Goal: Transaction & Acquisition: Purchase product/service

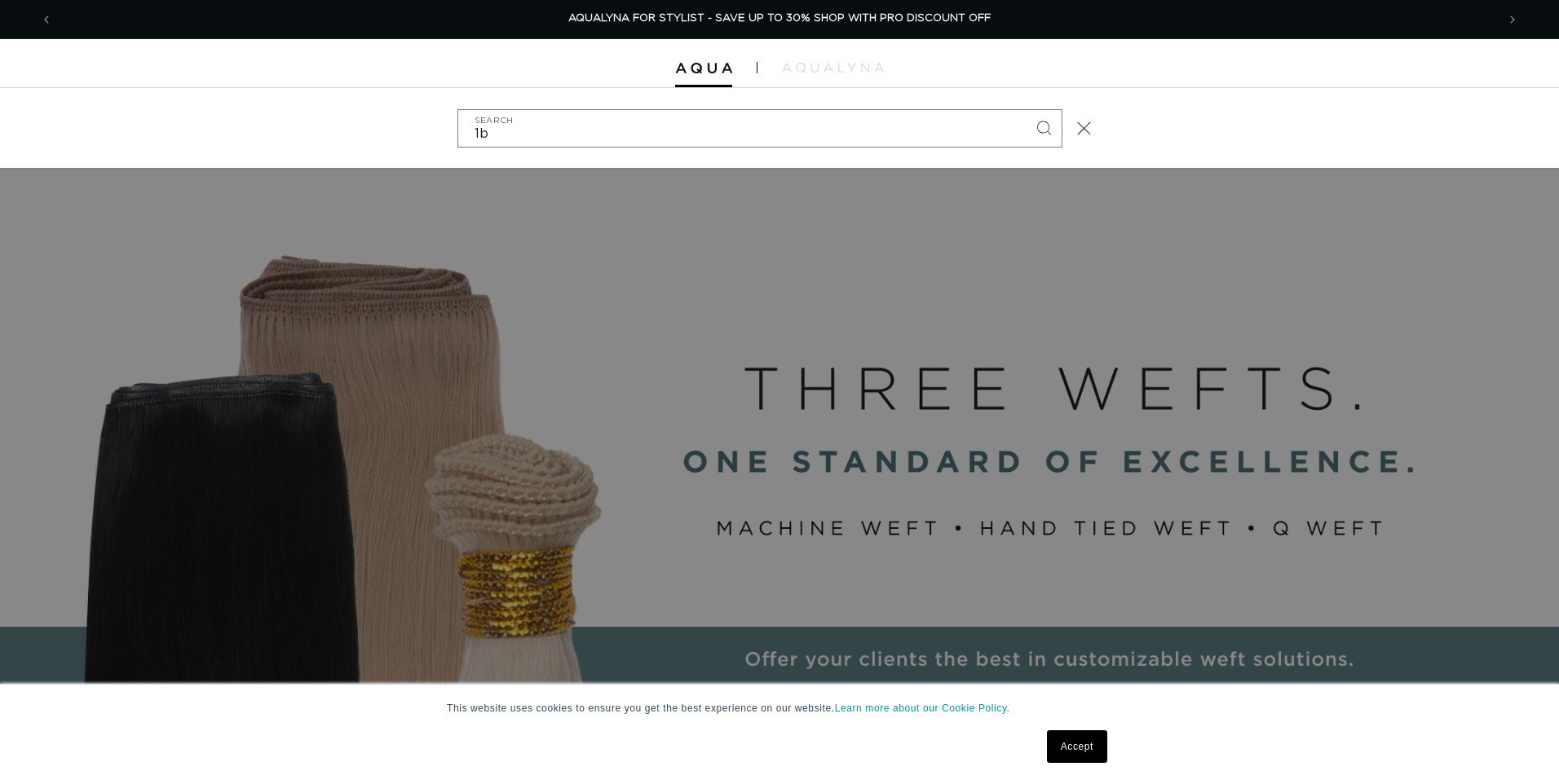
type input "1b"
click at [1026, 110] on button "Search" at bounding box center [1043, 127] width 36 height 36
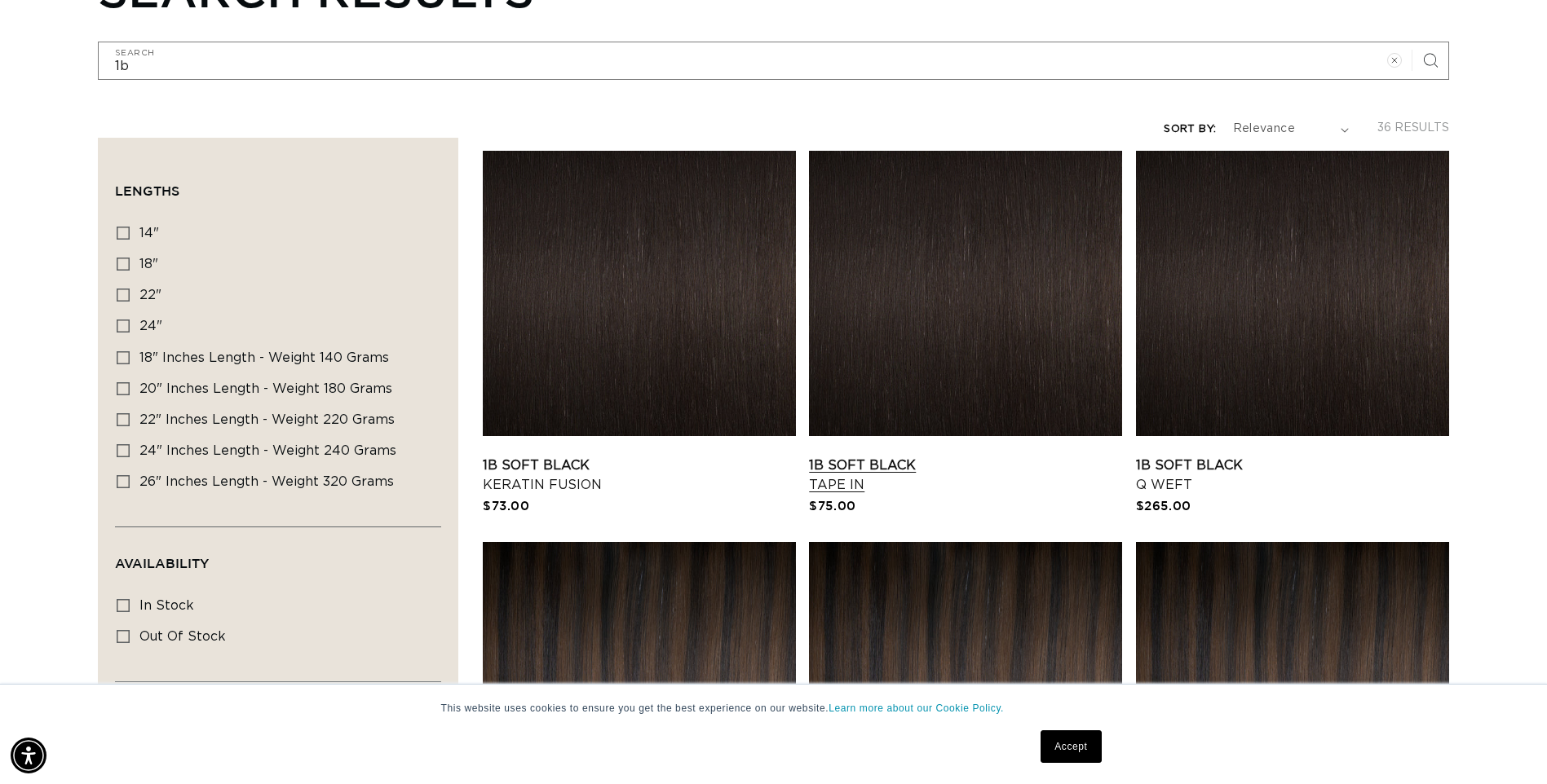
click at [921, 455] on link "1B Soft Black Tape In" at bounding box center [965, 475] width 313 height 39
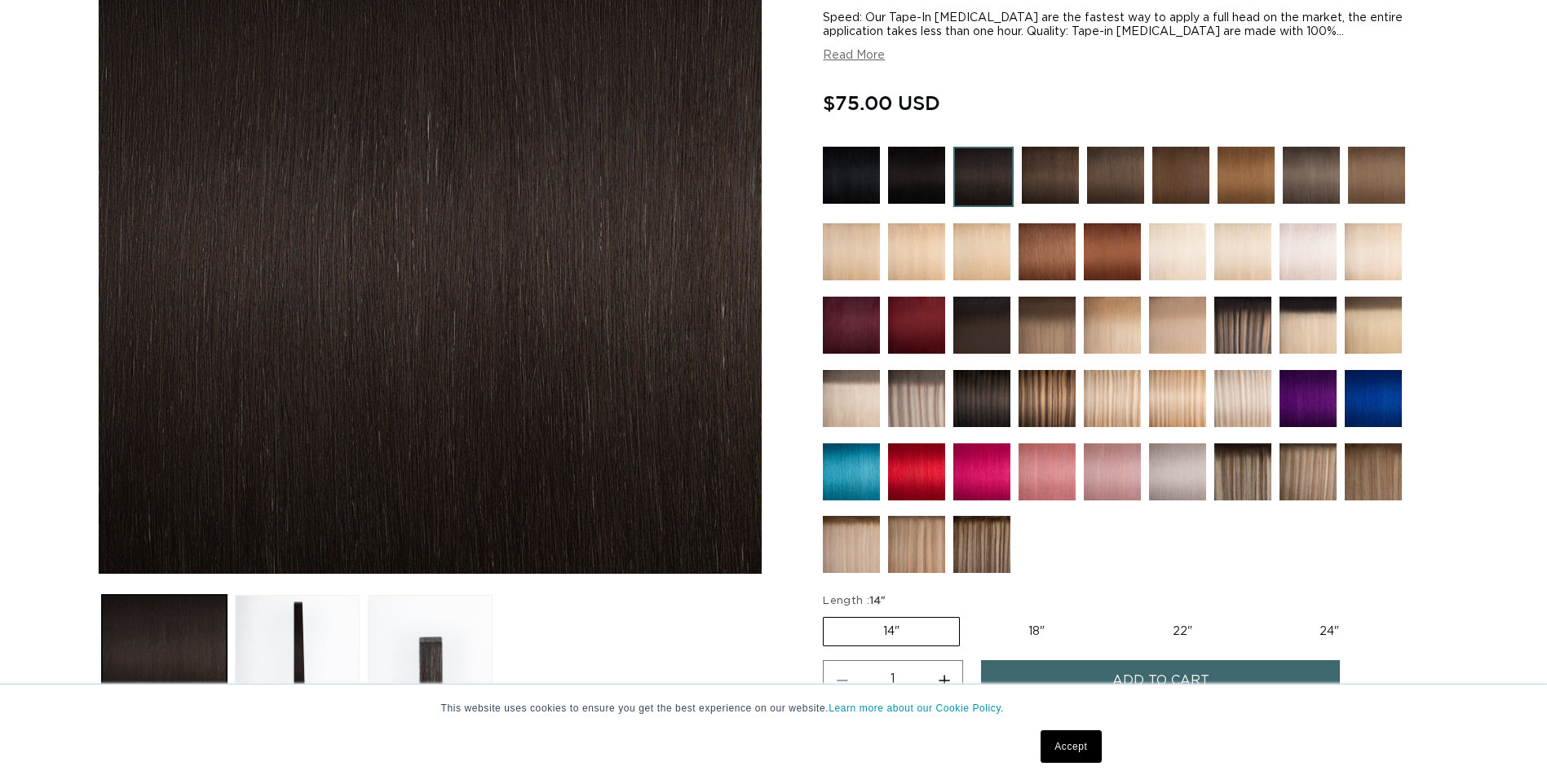
scroll to position [489, 0]
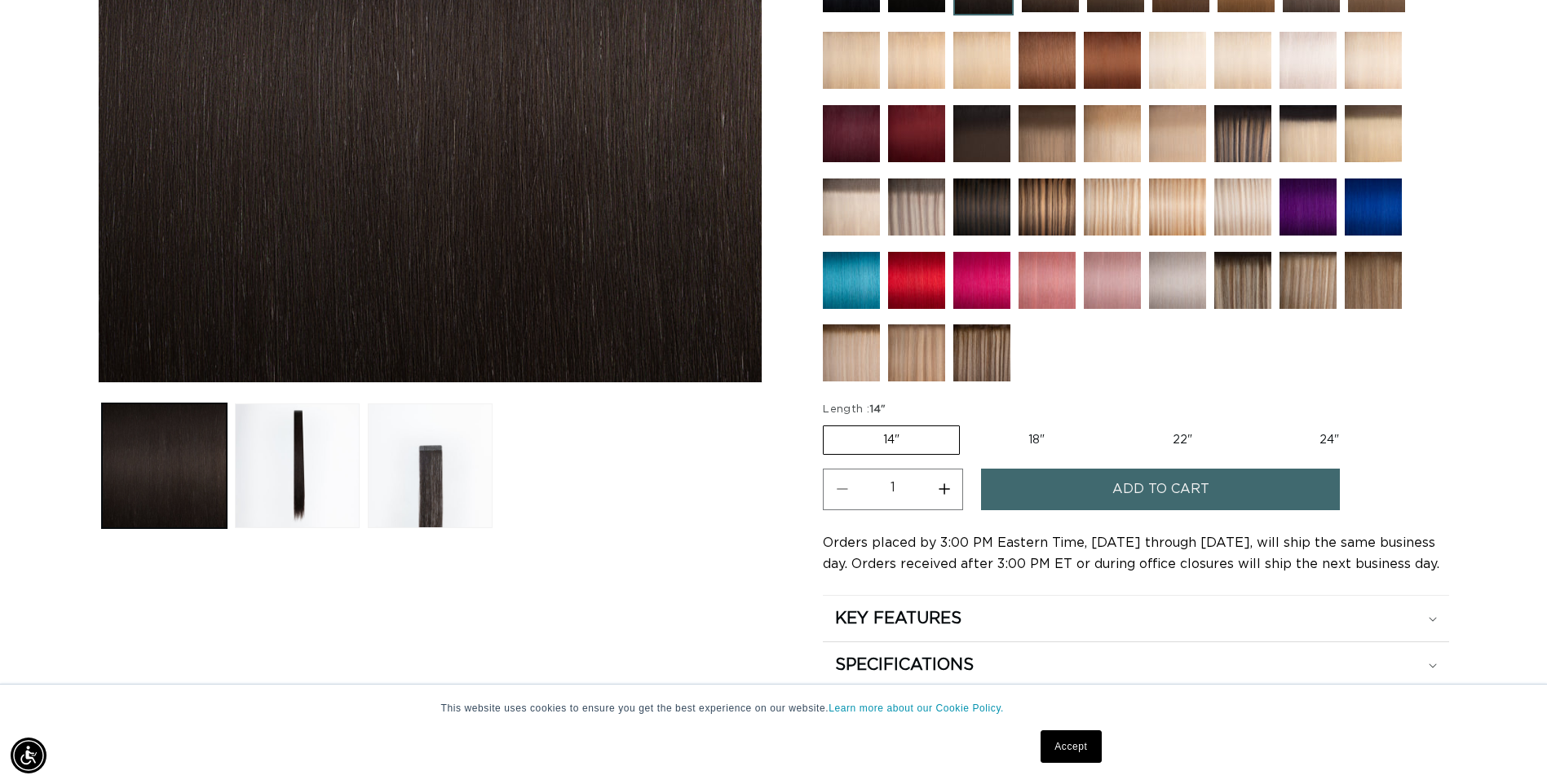
click at [1048, 495] on button "Add to cart" at bounding box center [1160, 489] width 359 height 42
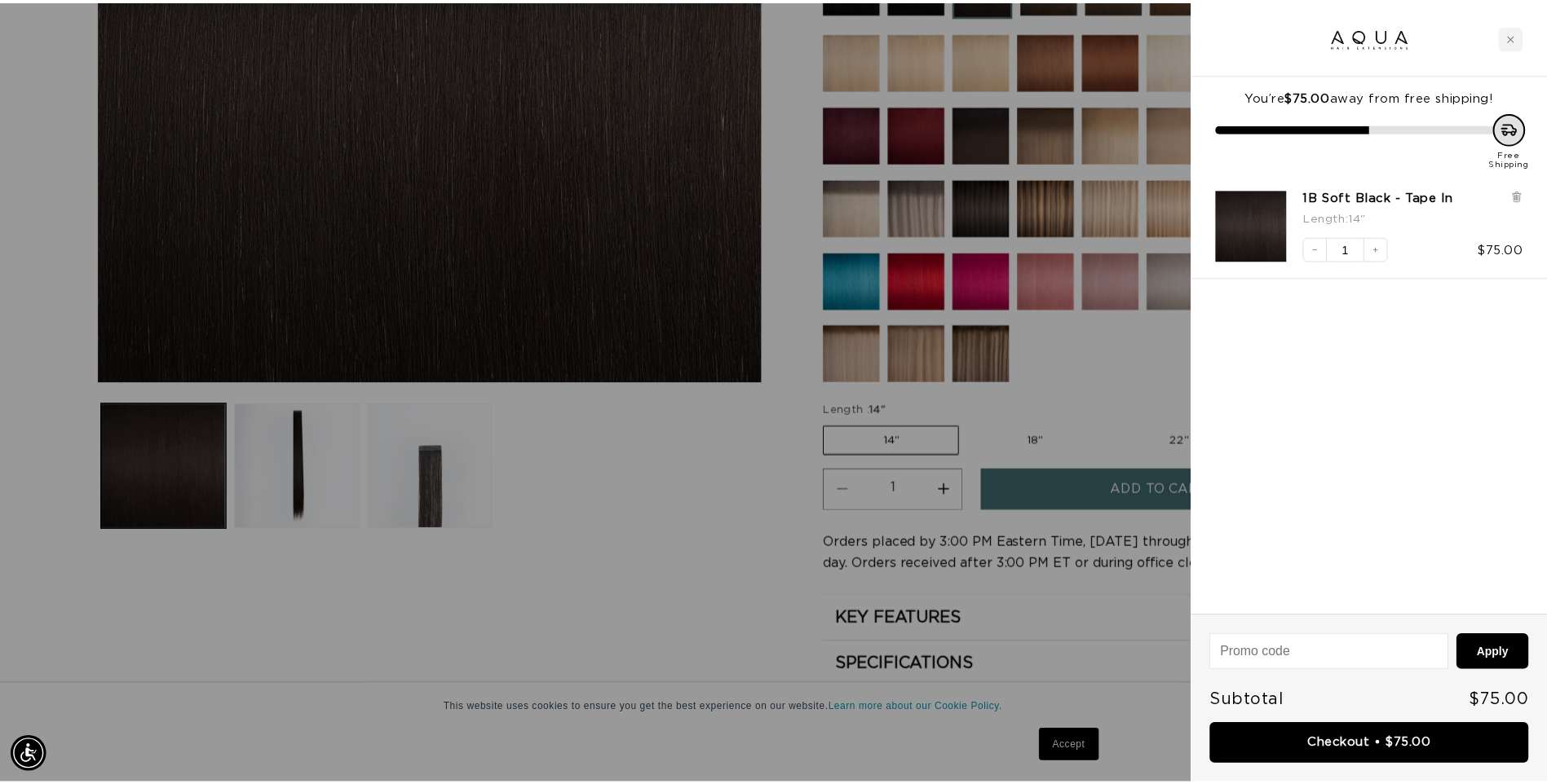
scroll to position [0, 2887]
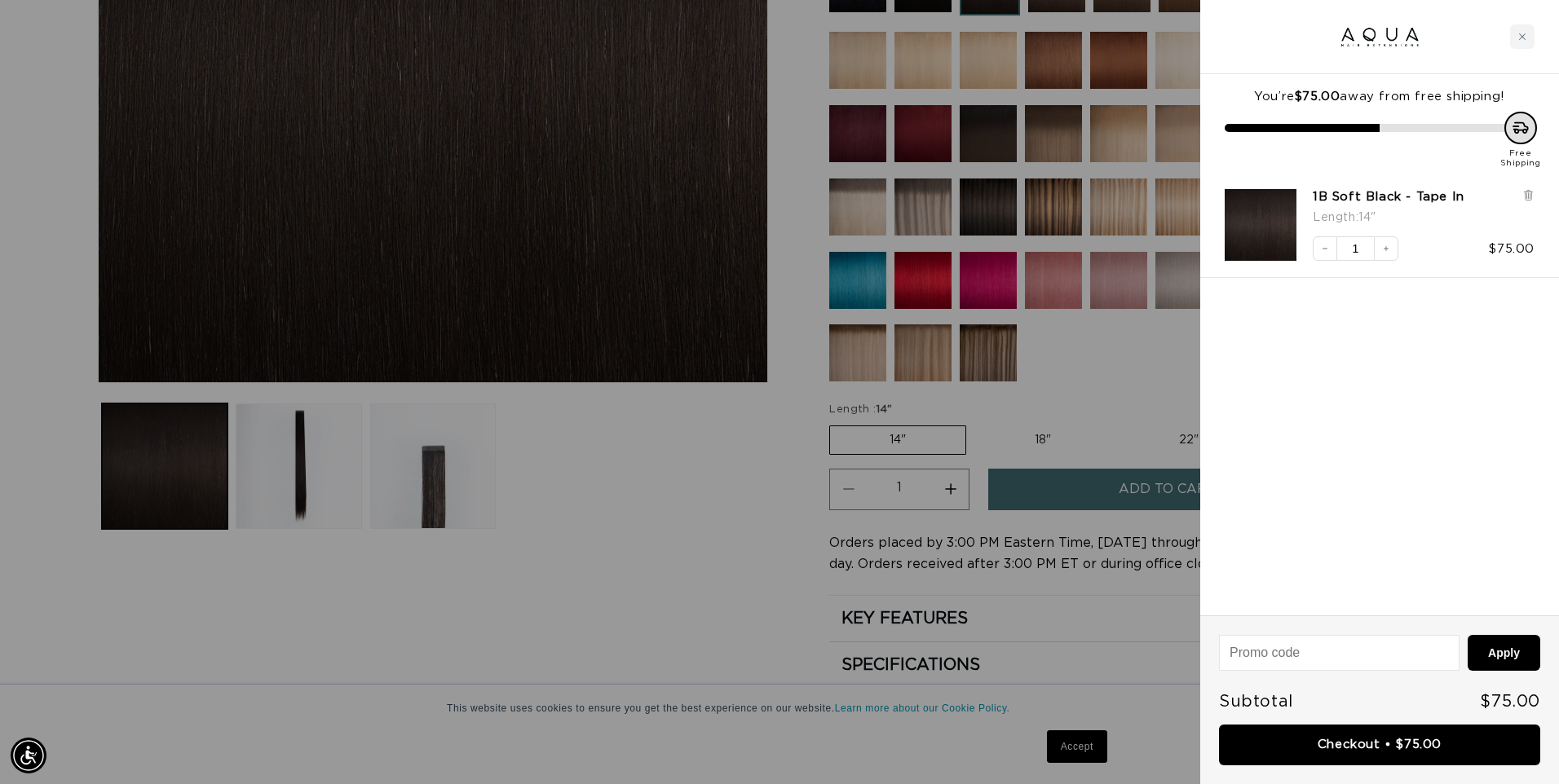
click at [798, 253] on div at bounding box center [780, 392] width 1559 height 784
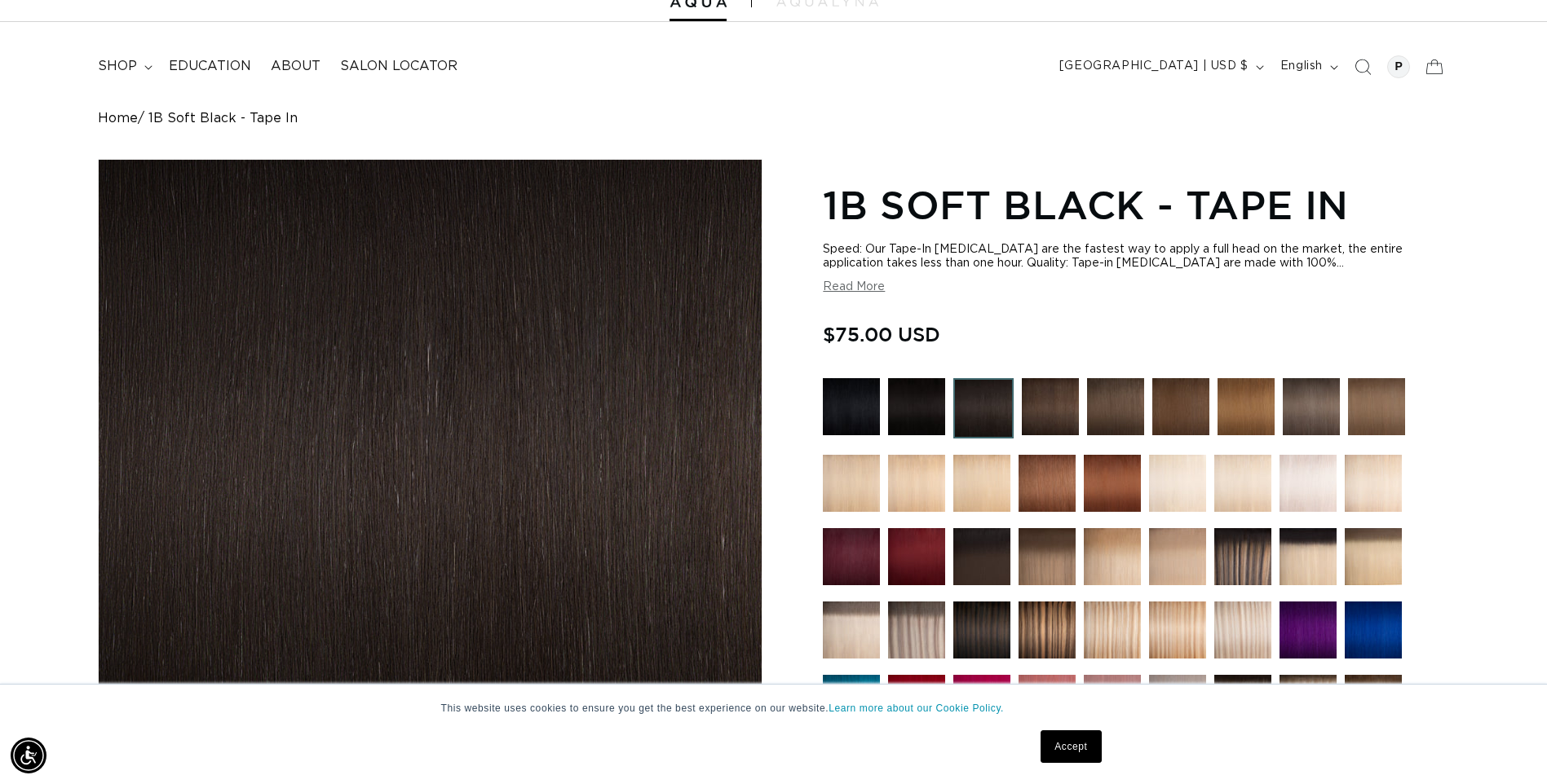
scroll to position [0, 0]
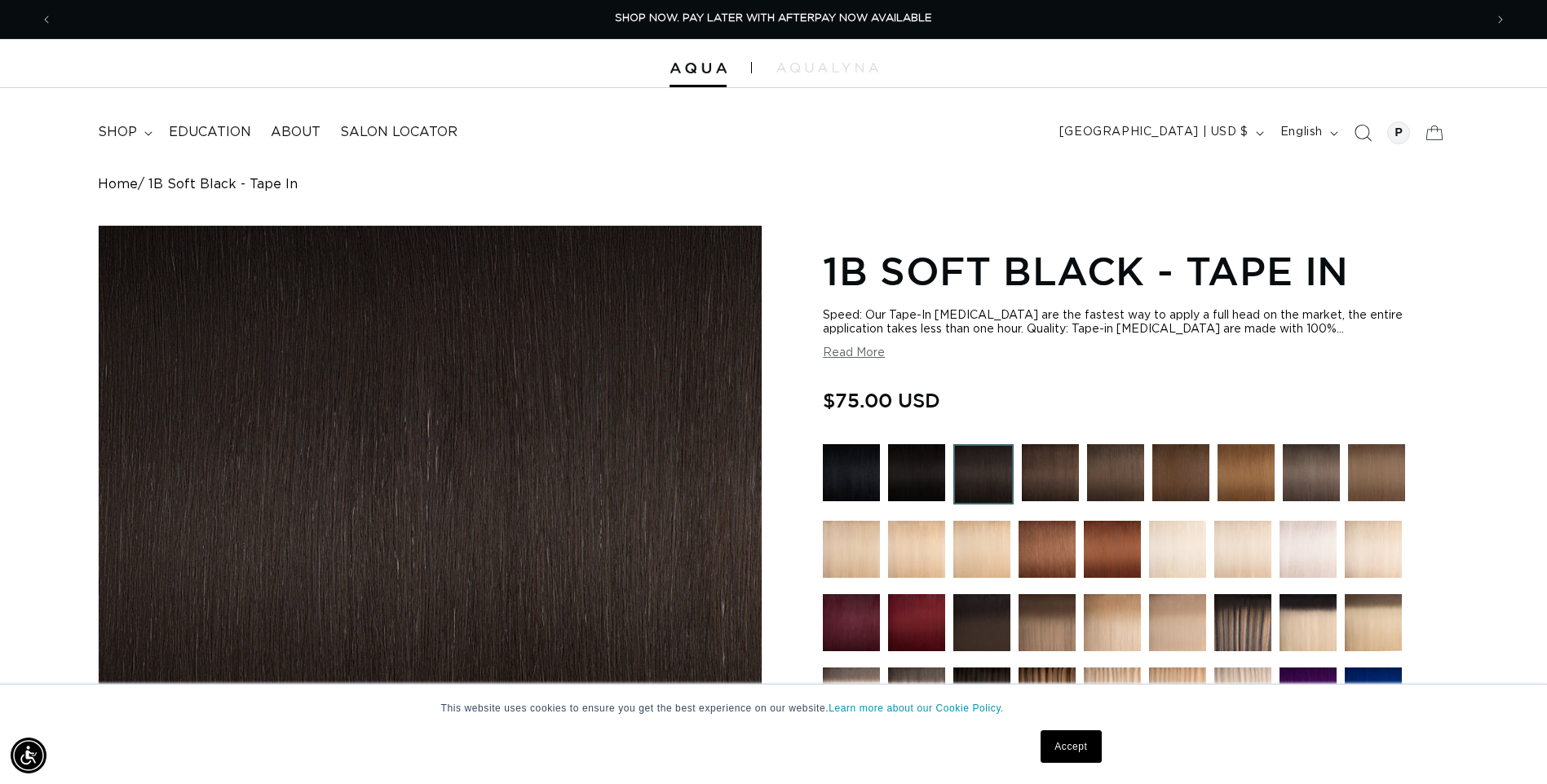
click at [1362, 135] on icon "Search" at bounding box center [1362, 132] width 18 height 18
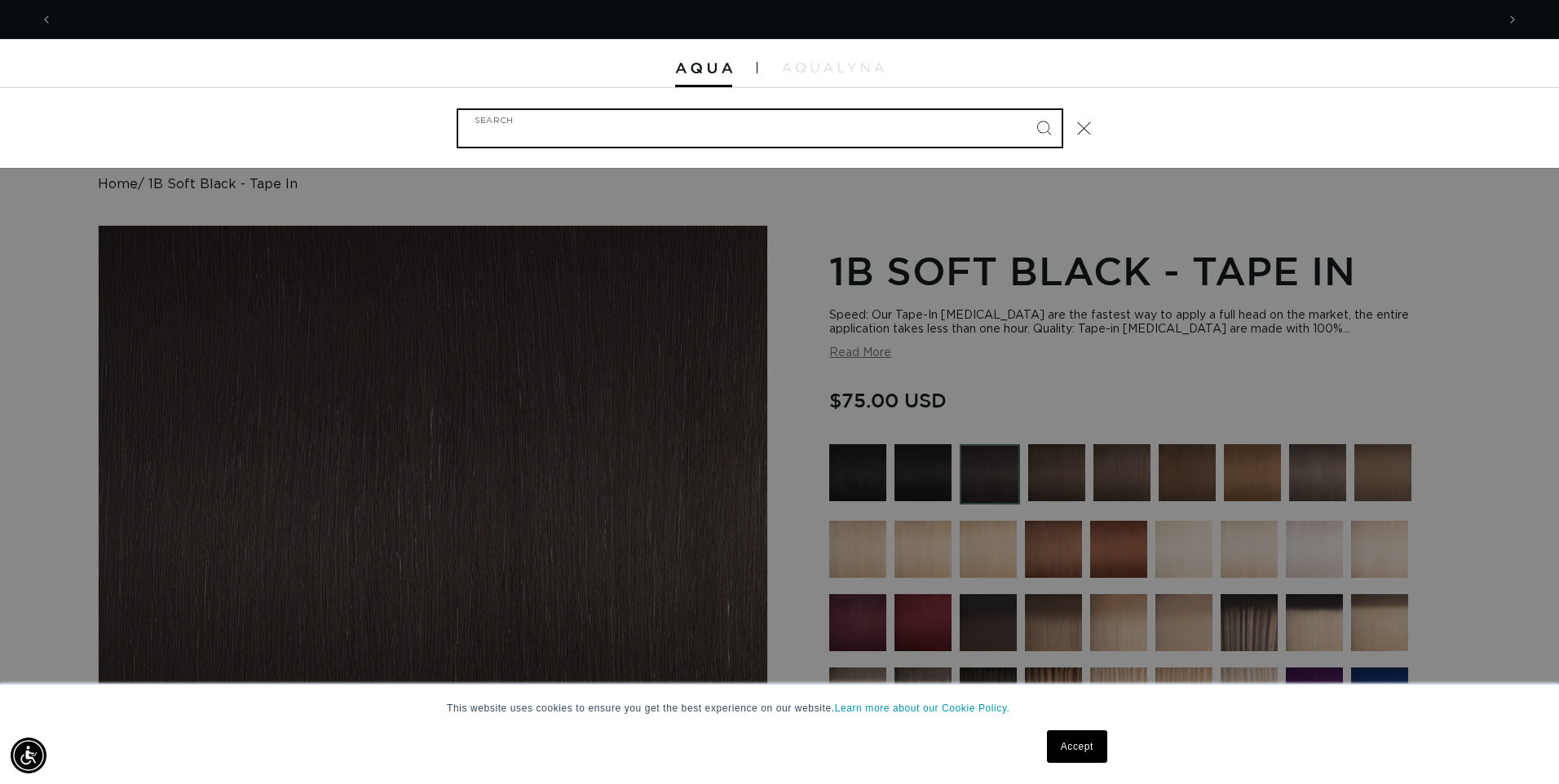
scroll to position [0, 2887]
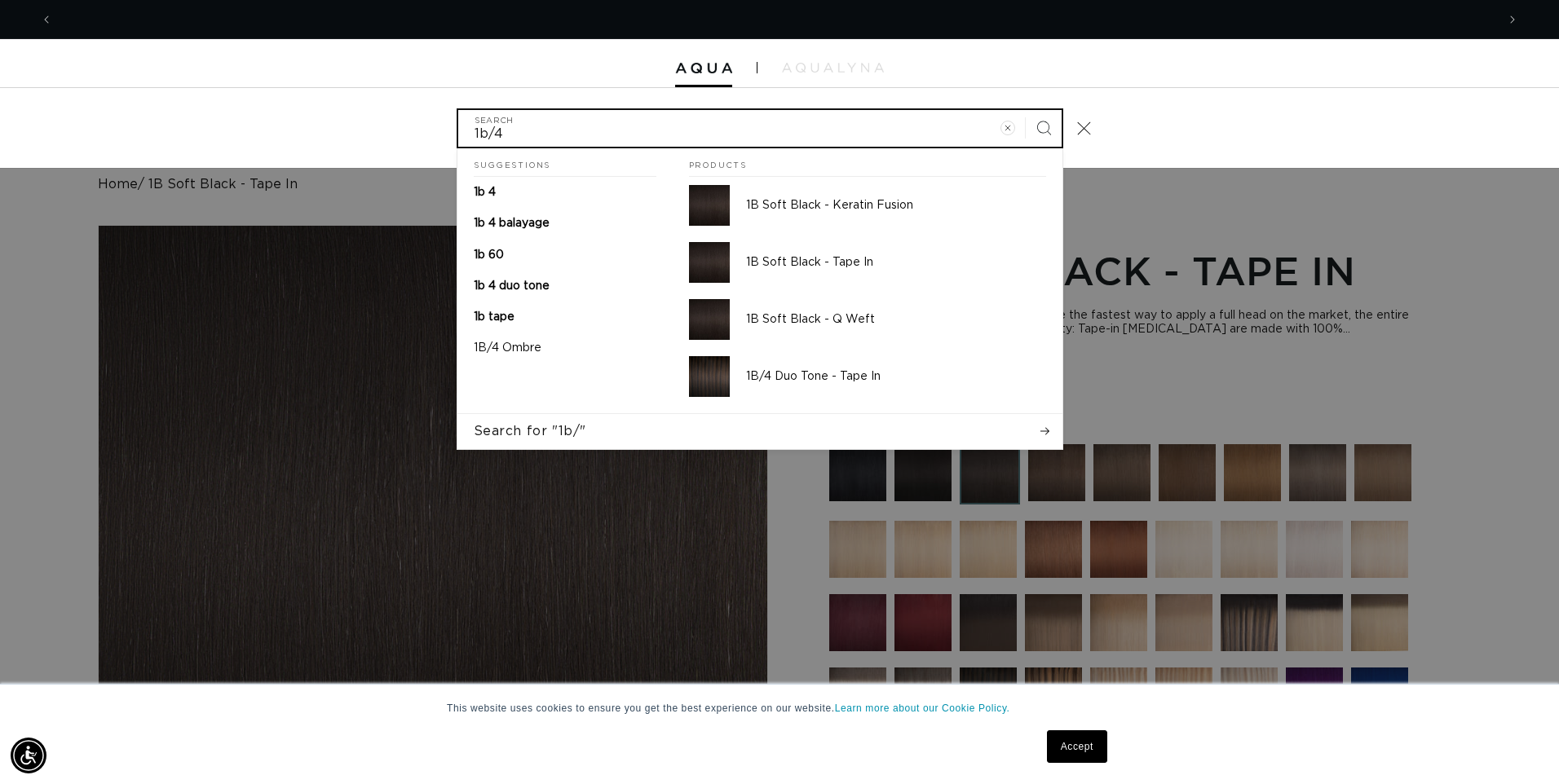
type input "1b/4"
click at [1026, 110] on button "Search" at bounding box center [1043, 127] width 36 height 36
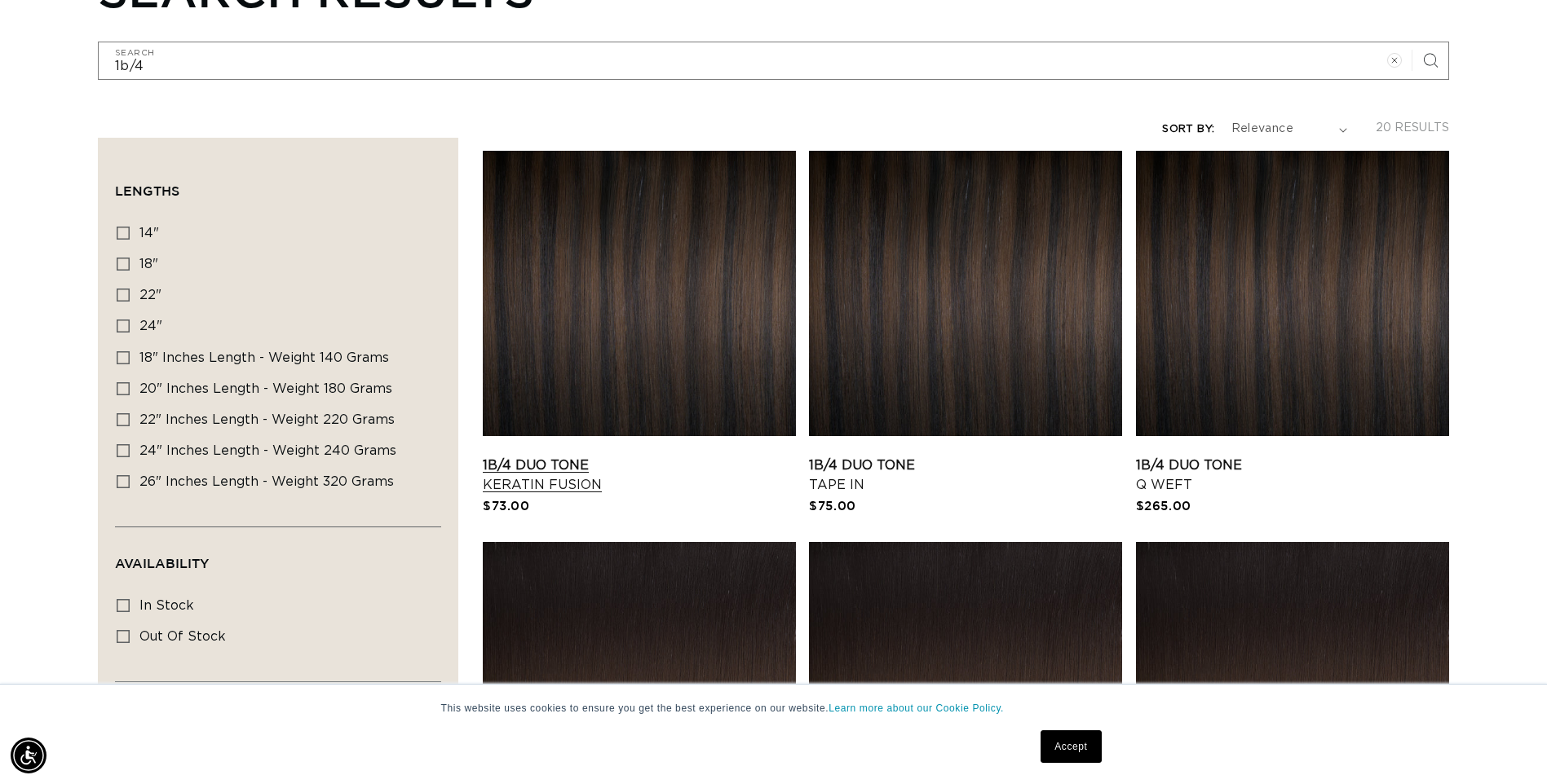
scroll to position [0, 1431]
click at [893, 455] on link "1B/4 Duo Tone Tape In" at bounding box center [965, 475] width 313 height 39
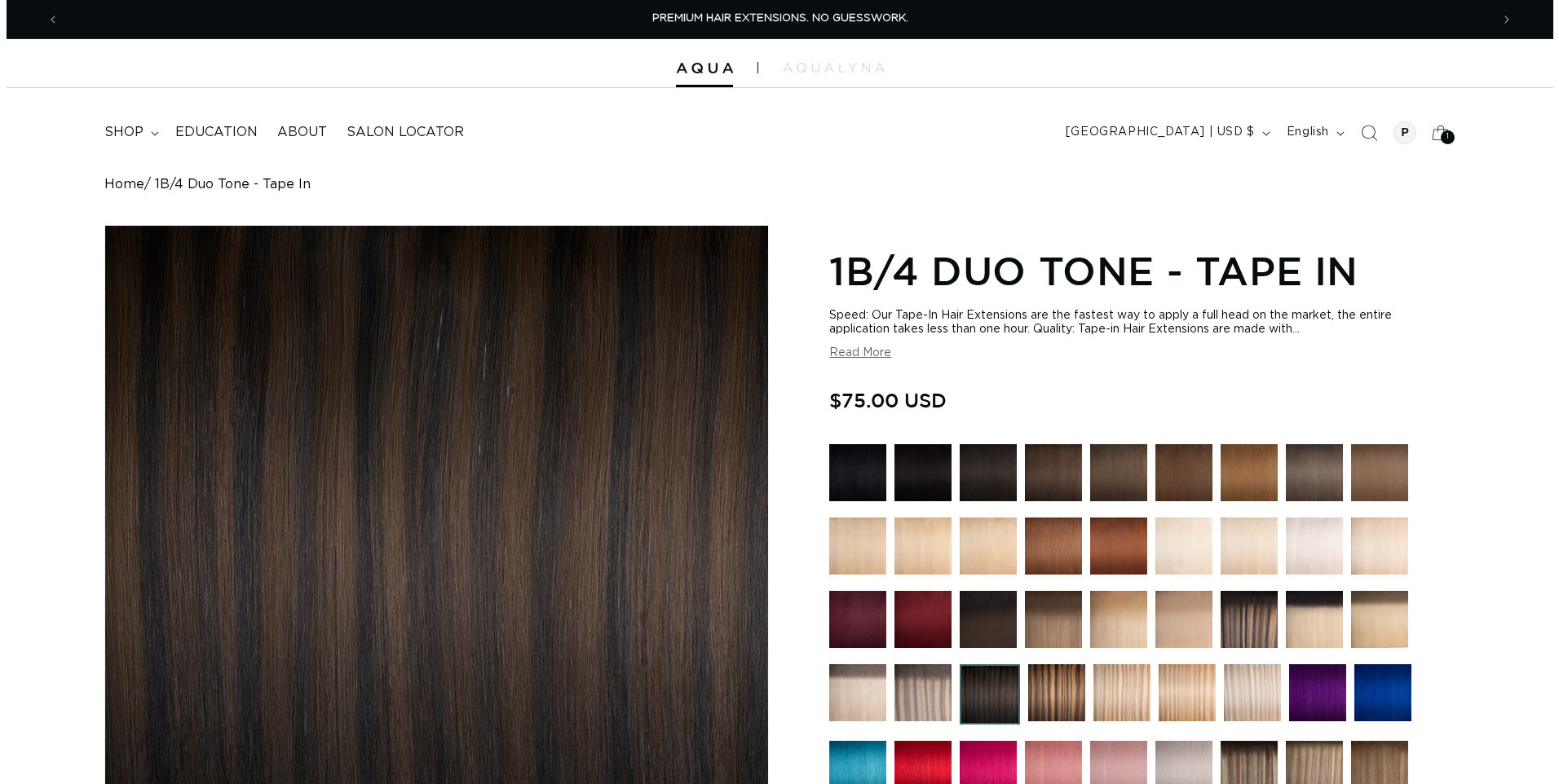
scroll to position [408, 0]
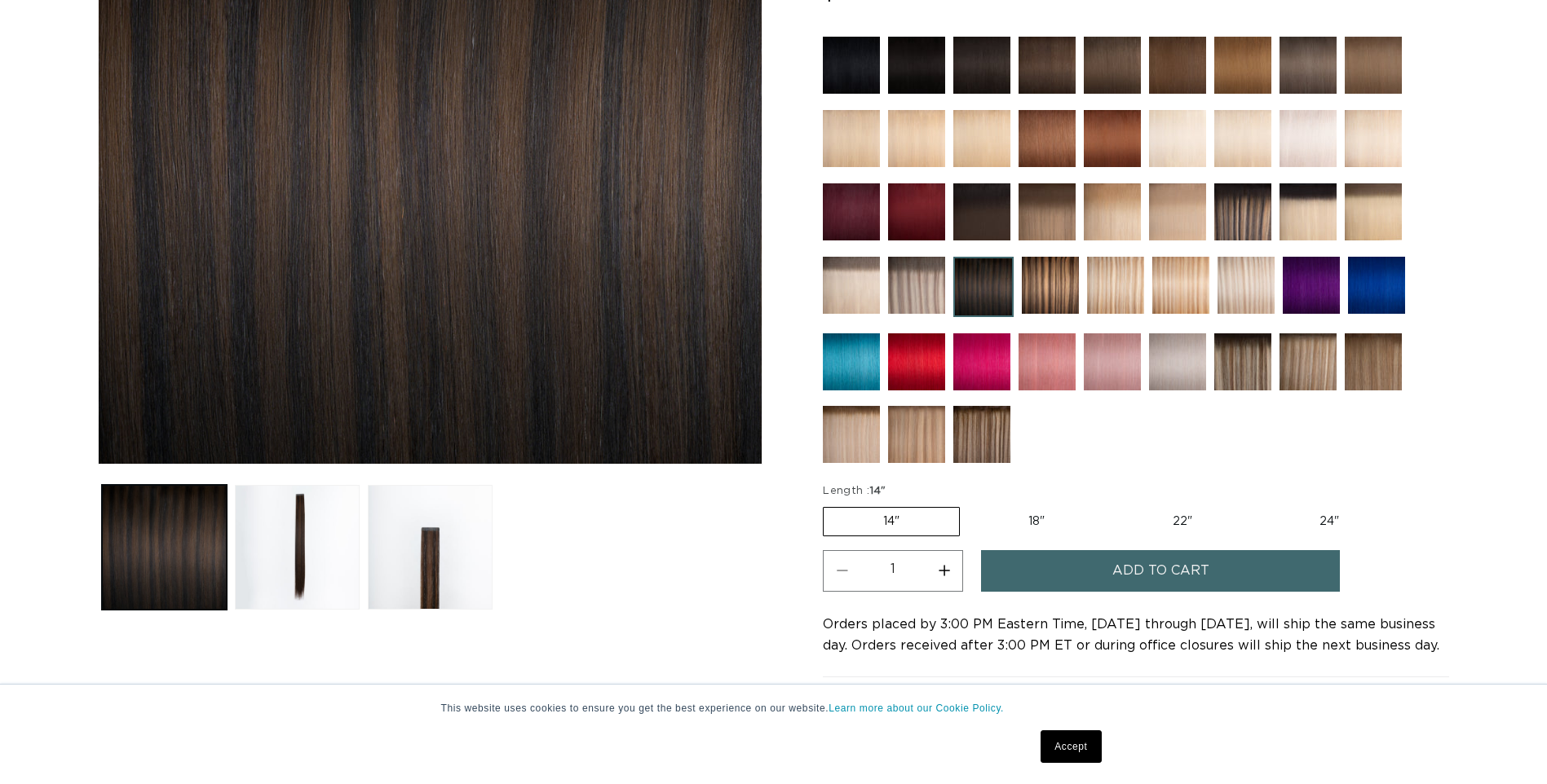
click at [1103, 578] on button "Add to cart" at bounding box center [1160, 571] width 359 height 42
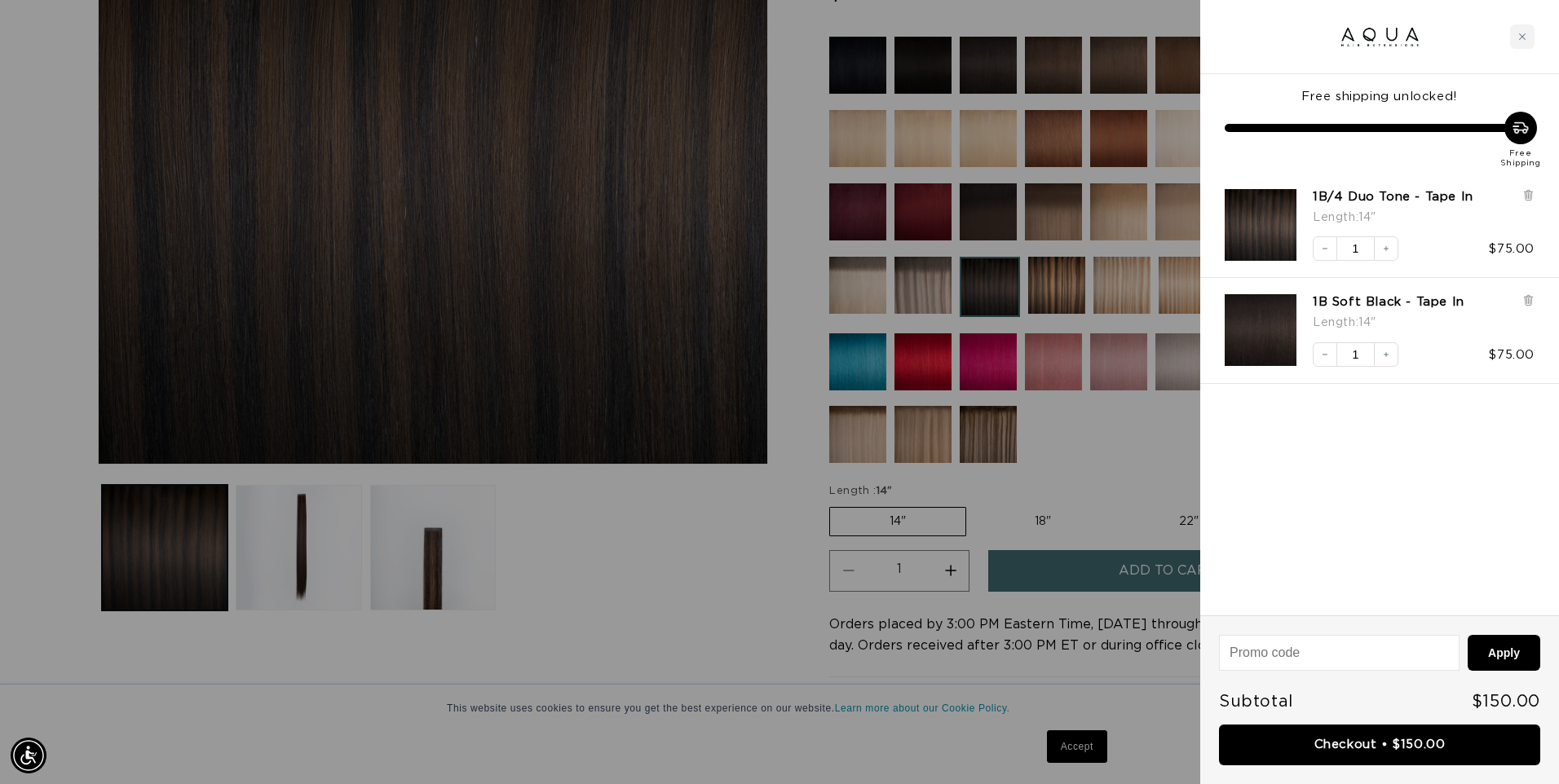
scroll to position [0, 1443]
click at [1344, 741] on link "Checkout • $150.00" at bounding box center [1380, 745] width 321 height 42
